Goal: Navigation & Orientation: Find specific page/section

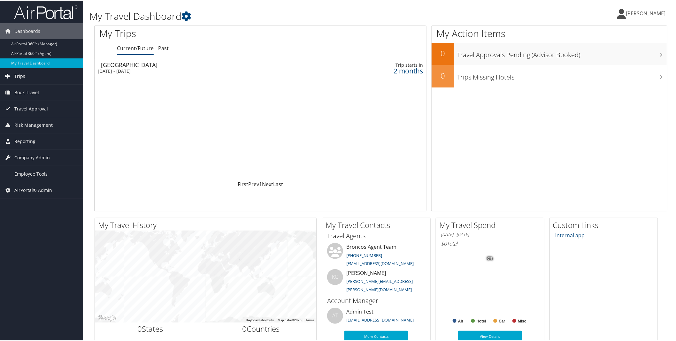
click at [41, 74] on link "Trips" at bounding box center [41, 76] width 83 height 16
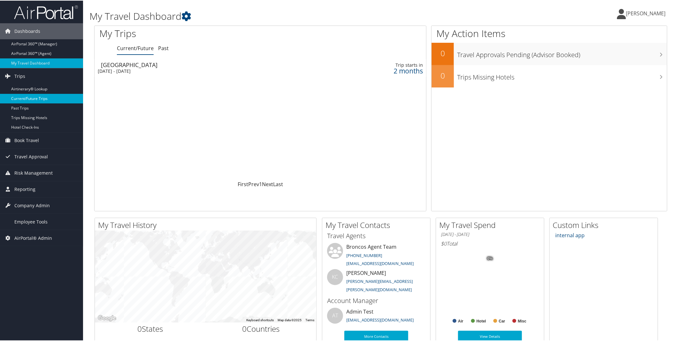
click at [44, 100] on link "Current/Future Trips" at bounding box center [41, 98] width 83 height 10
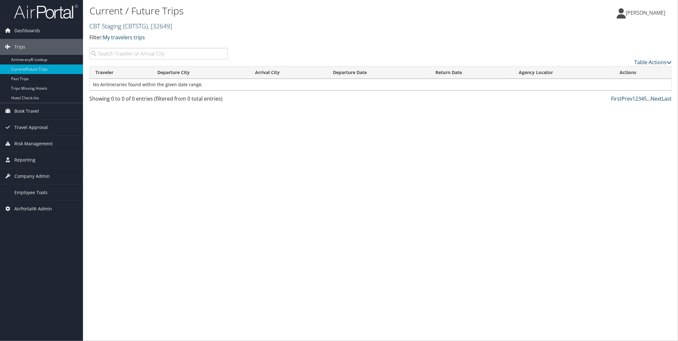
click at [145, 30] on span "( CBTSTG )" at bounding box center [135, 26] width 25 height 9
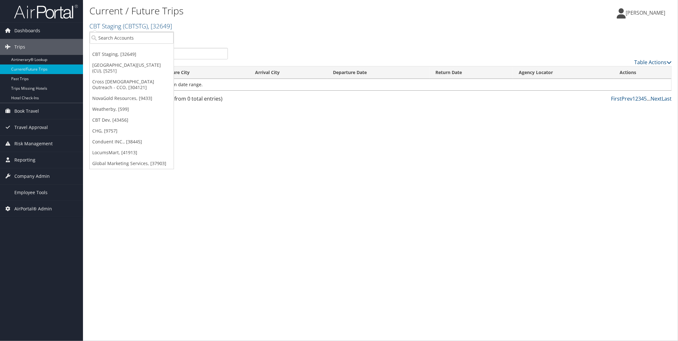
click at [294, 186] on div "Current / Future Trips CBT Staging ( CBTSTG ) , [ 32649 ] CBT Staging Universit…" at bounding box center [380, 170] width 595 height 341
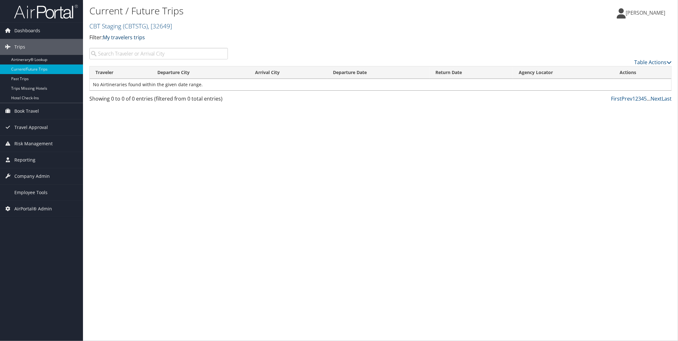
click at [130, 39] on link "My travelers trips" at bounding box center [124, 37] width 42 height 7
click at [129, 48] on link "My trips" at bounding box center [146, 47] width 84 height 11
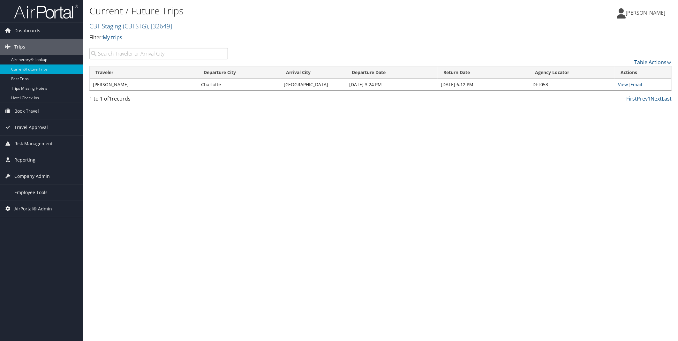
click at [655, 16] on link "[PERSON_NAME]" at bounding box center [644, 12] width 55 height 19
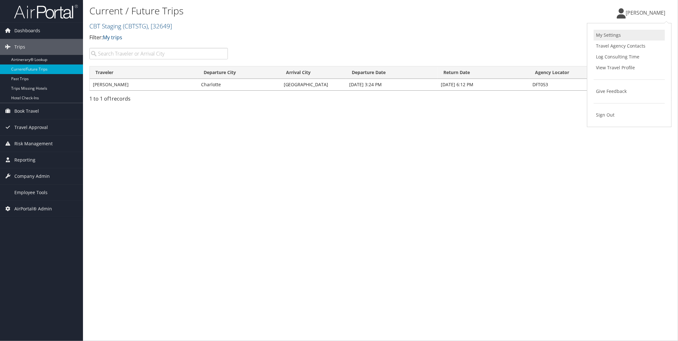
click at [611, 36] on link "My Settings" at bounding box center [629, 35] width 71 height 11
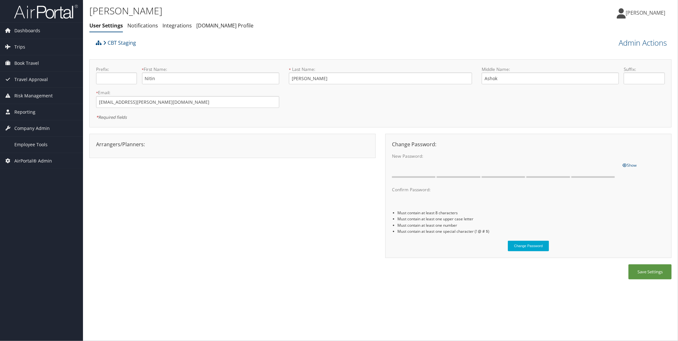
click at [260, 194] on div "Arrangers/Planners: Edit Arrangers & Planners "Babak" "[PERSON_NAME]" "[PERSON_…" at bounding box center [380, 199] width 583 height 131
click at [34, 33] on span "Dashboards" at bounding box center [27, 31] width 26 height 16
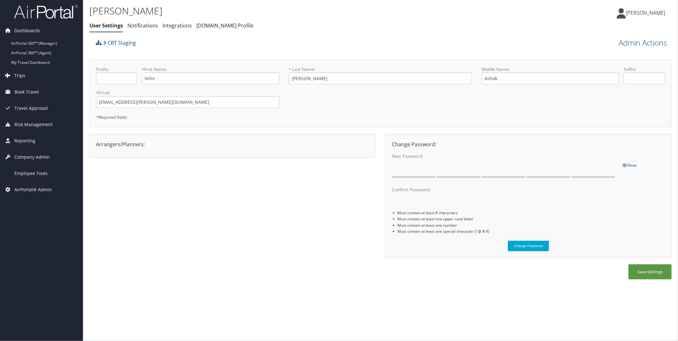
click at [34, 74] on link "Trips" at bounding box center [41, 76] width 83 height 16
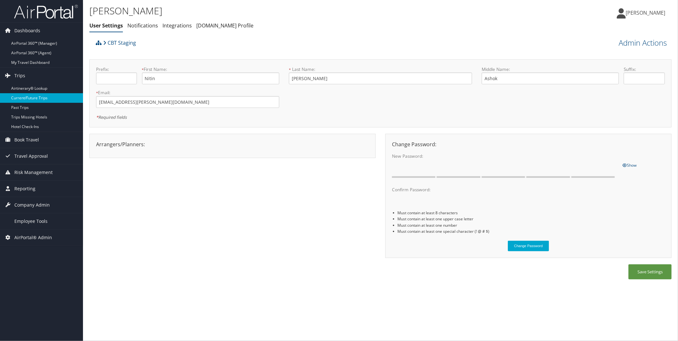
click at [42, 96] on link "Current/Future Trips" at bounding box center [41, 98] width 83 height 10
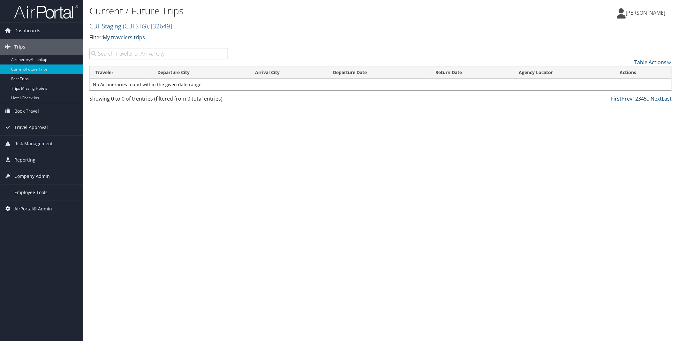
click at [126, 37] on link "My travelers trips" at bounding box center [124, 37] width 42 height 7
click at [120, 45] on link "My trips" at bounding box center [146, 47] width 84 height 11
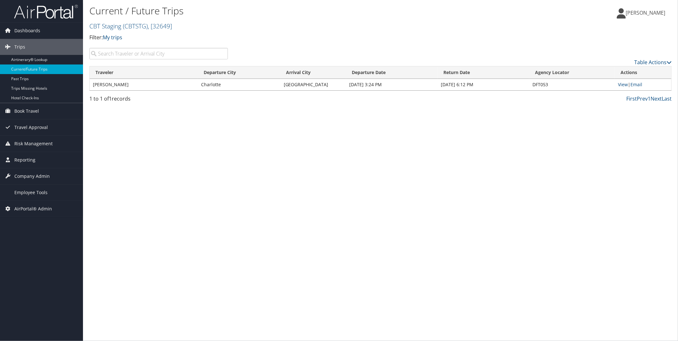
click at [202, 143] on div "Current / Future Trips CBT Staging ( CBTSTG ) , [ 32649 ] CBT Staging [GEOGRAPH…" at bounding box center [380, 170] width 595 height 341
click at [144, 23] on span "( CBTSTG )" at bounding box center [135, 26] width 25 height 9
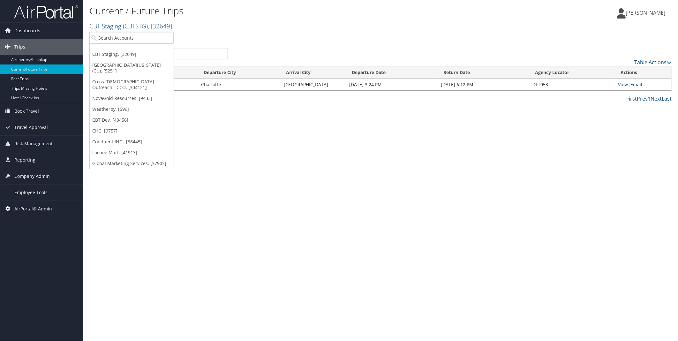
click at [367, 115] on div "Current / Future Trips CBT Staging ( CBTSTG ) , [ 32649 ] CBT Staging [GEOGRAPH…" at bounding box center [380, 170] width 595 height 341
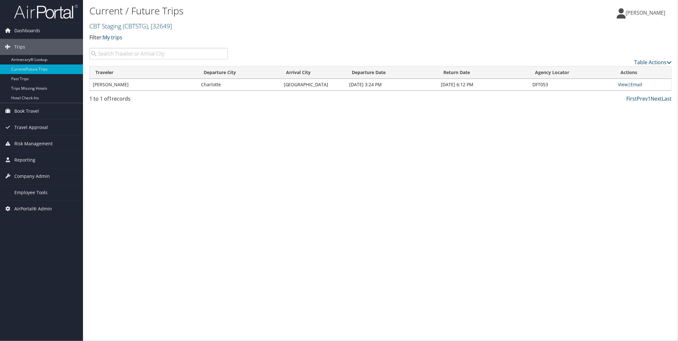
click at [141, 21] on h2 "CBT Staging ( CBTSTG ) , [ 32649 ]" at bounding box center [283, 25] width 388 height 11
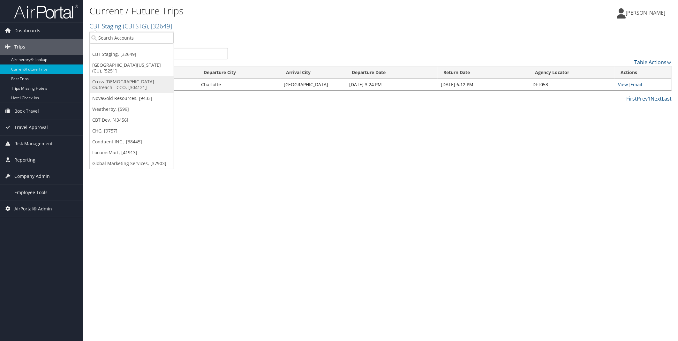
click at [133, 80] on link "Cross [DEMOGRAPHIC_DATA] Outreach - CCO, [304121]" at bounding box center [132, 84] width 84 height 17
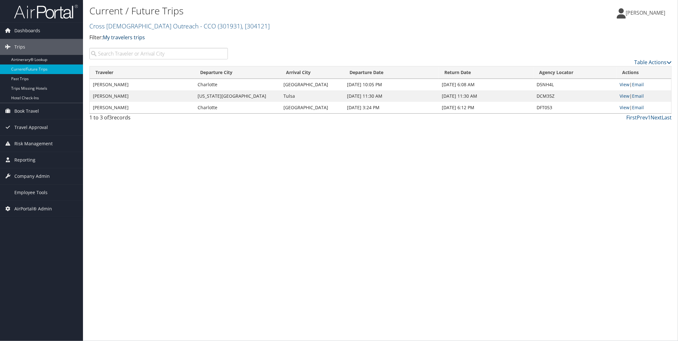
click at [133, 36] on link "My travelers trips" at bounding box center [124, 37] width 42 height 7
click at [123, 46] on link "My trips" at bounding box center [146, 47] width 84 height 11
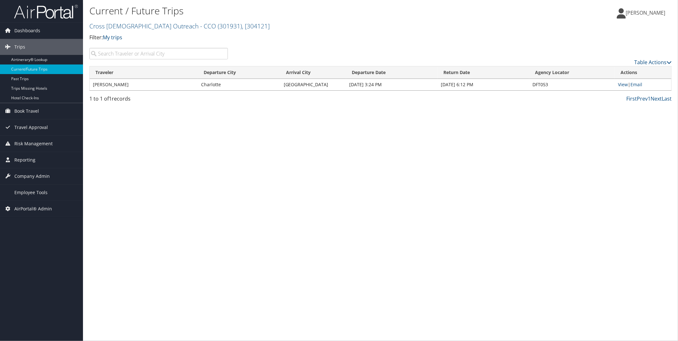
click at [645, 13] on span "[PERSON_NAME]" at bounding box center [646, 12] width 40 height 7
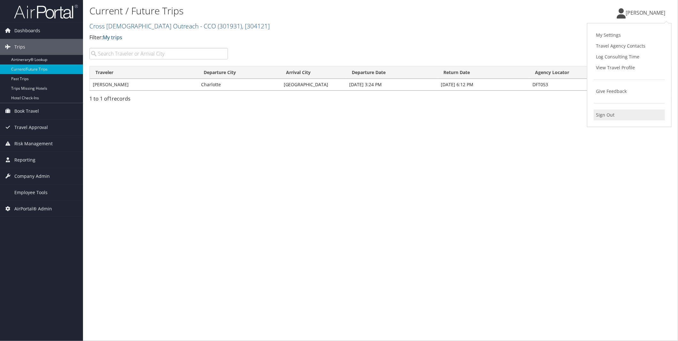
click at [608, 112] on link "Sign Out" at bounding box center [629, 115] width 71 height 11
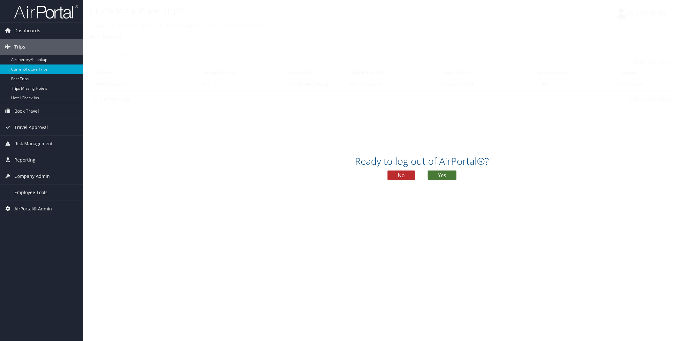
click at [440, 172] on button "Yes" at bounding box center [442, 176] width 29 height 10
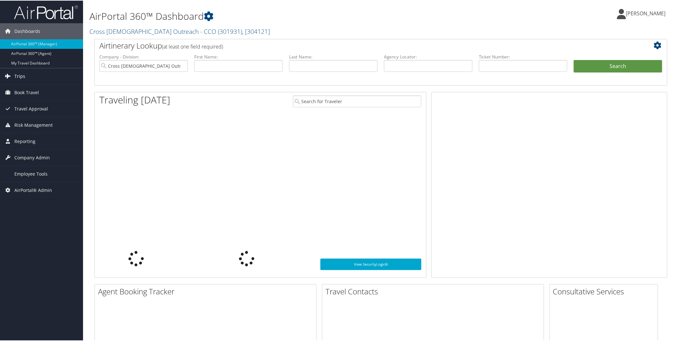
click at [31, 78] on link "Trips" at bounding box center [41, 76] width 83 height 16
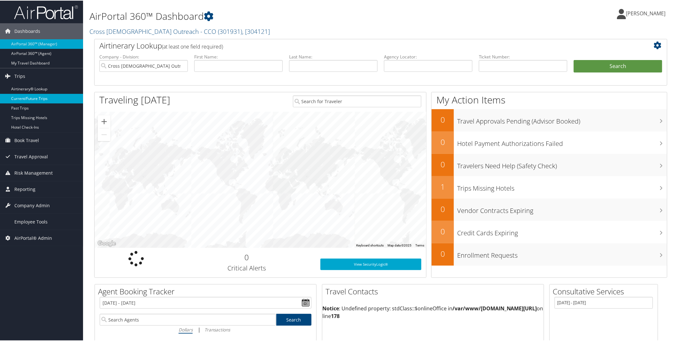
click at [33, 100] on link "Current/Future Trips" at bounding box center [41, 98] width 83 height 10
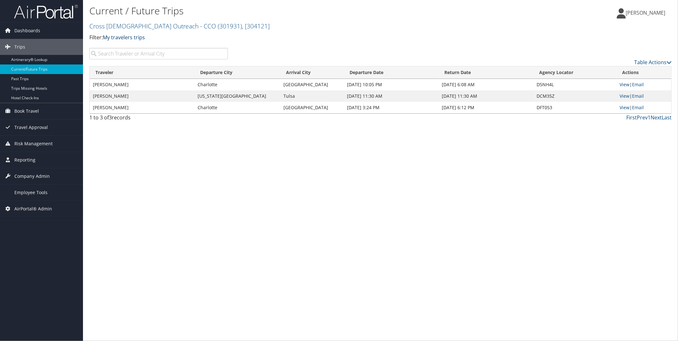
click at [122, 34] on link "My travelers trips" at bounding box center [124, 37] width 42 height 7
click at [123, 49] on link "My trips" at bounding box center [146, 47] width 84 height 11
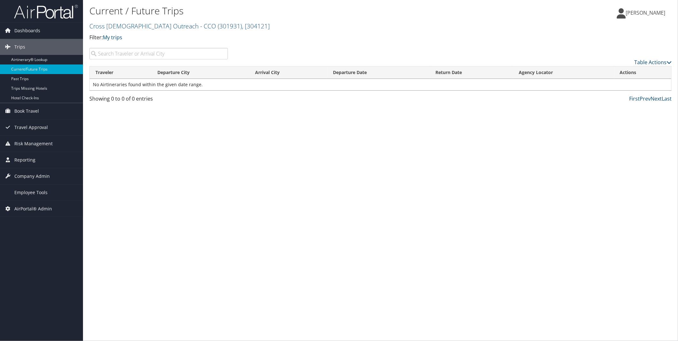
click at [659, 13] on span "[PERSON_NAME]" at bounding box center [646, 12] width 40 height 7
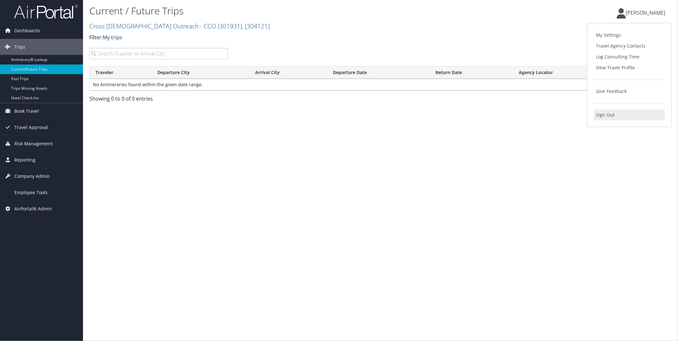
click at [612, 116] on link "Sign Out" at bounding box center [629, 115] width 71 height 11
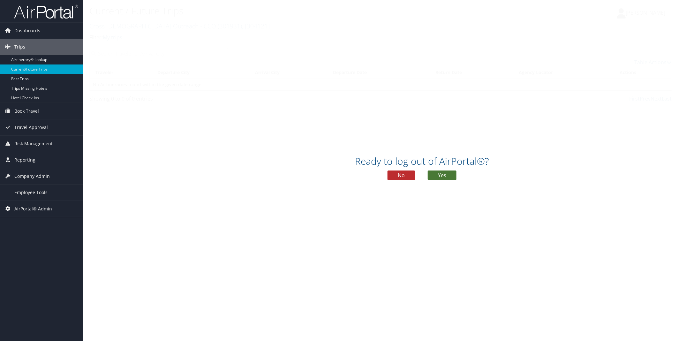
click at [443, 176] on button "Yes" at bounding box center [442, 176] width 29 height 10
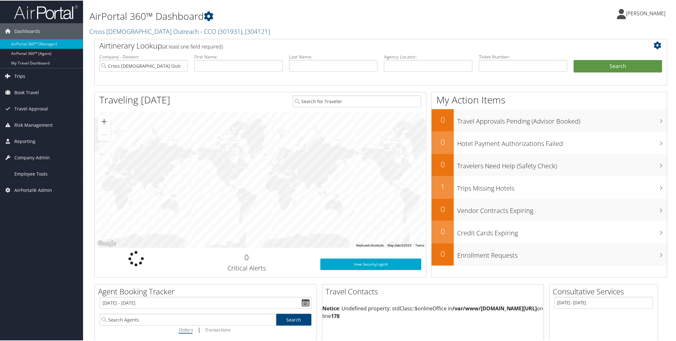
click at [23, 73] on span "Trips" at bounding box center [19, 76] width 11 height 16
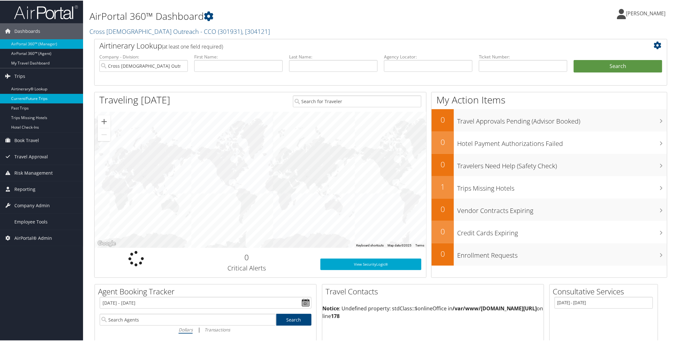
click at [40, 96] on link "Current/Future Trips" at bounding box center [41, 98] width 83 height 10
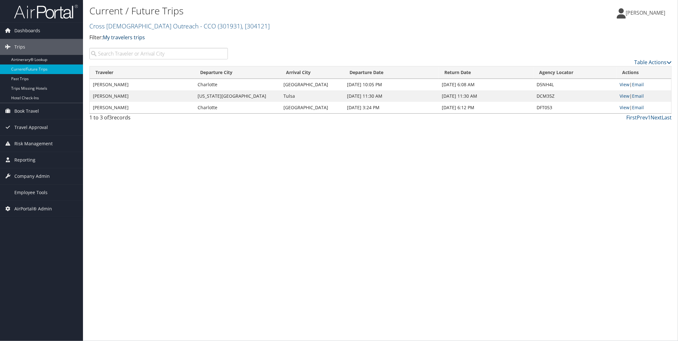
click at [132, 36] on link "My travelers trips" at bounding box center [124, 37] width 42 height 7
click at [123, 44] on link "My trips" at bounding box center [146, 47] width 84 height 11
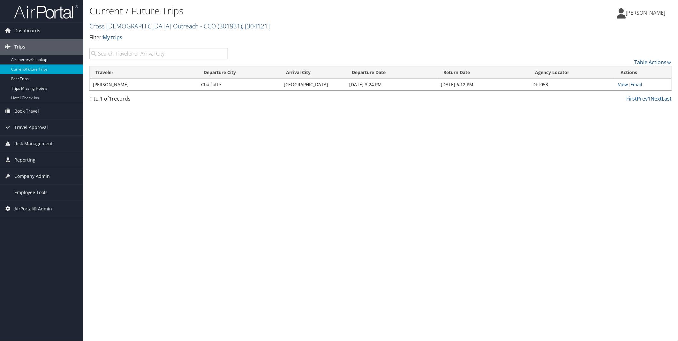
click at [218, 27] on span "( 301931 )" at bounding box center [230, 26] width 24 height 9
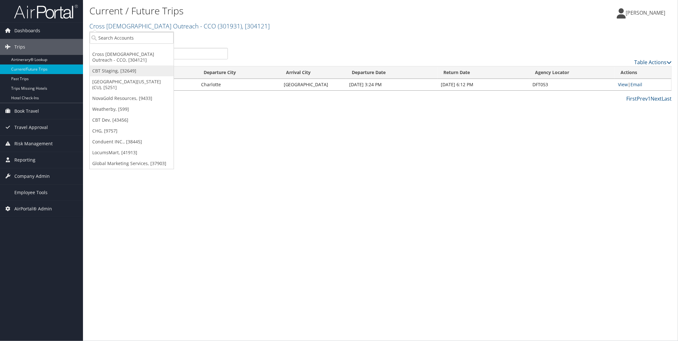
click at [137, 72] on link "CBT Staging, [32649]" at bounding box center [132, 70] width 84 height 11
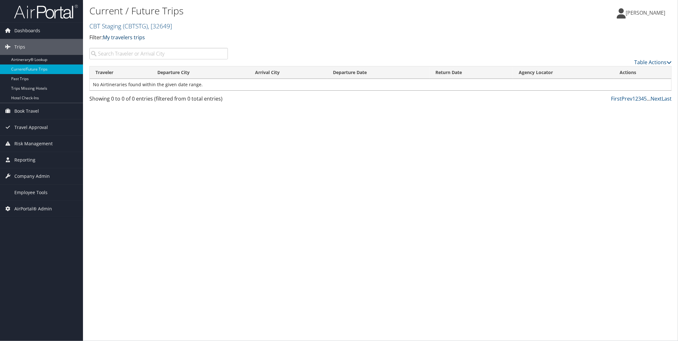
click at [133, 40] on link "My travelers trips" at bounding box center [124, 37] width 42 height 7
click at [130, 46] on link "My trips" at bounding box center [146, 47] width 84 height 11
